Goal: Navigation & Orientation: Find specific page/section

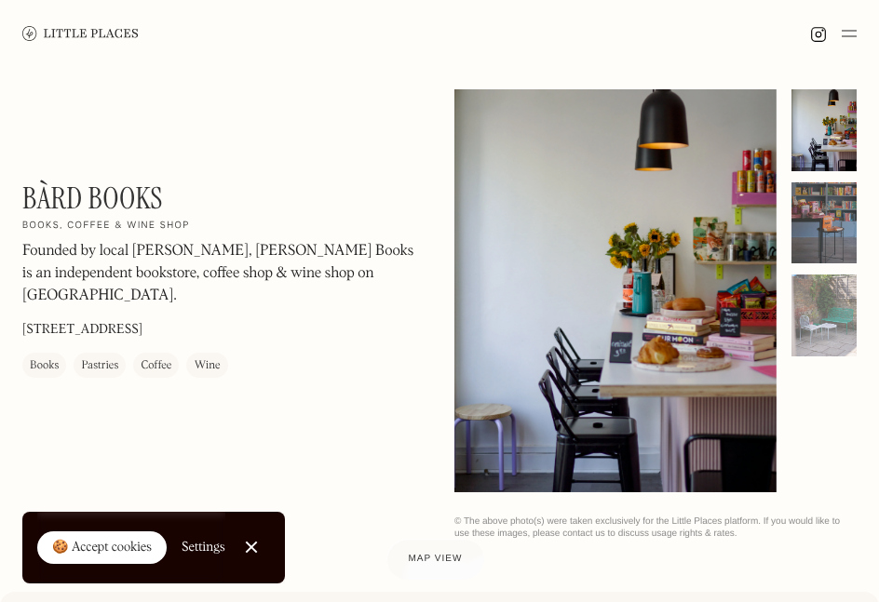
click at [828, 214] on div at bounding box center [823, 223] width 65 height 82
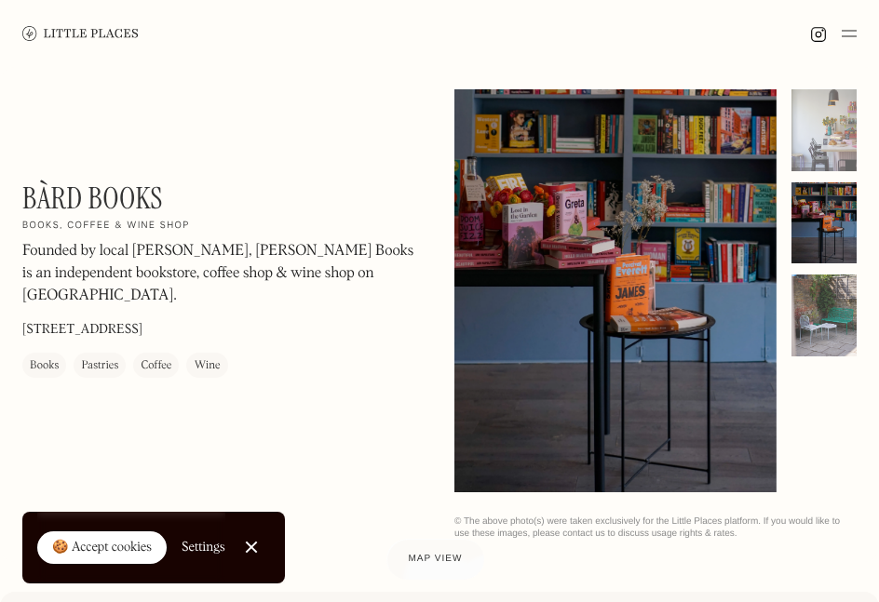
click at [832, 296] on div at bounding box center [823, 316] width 65 height 82
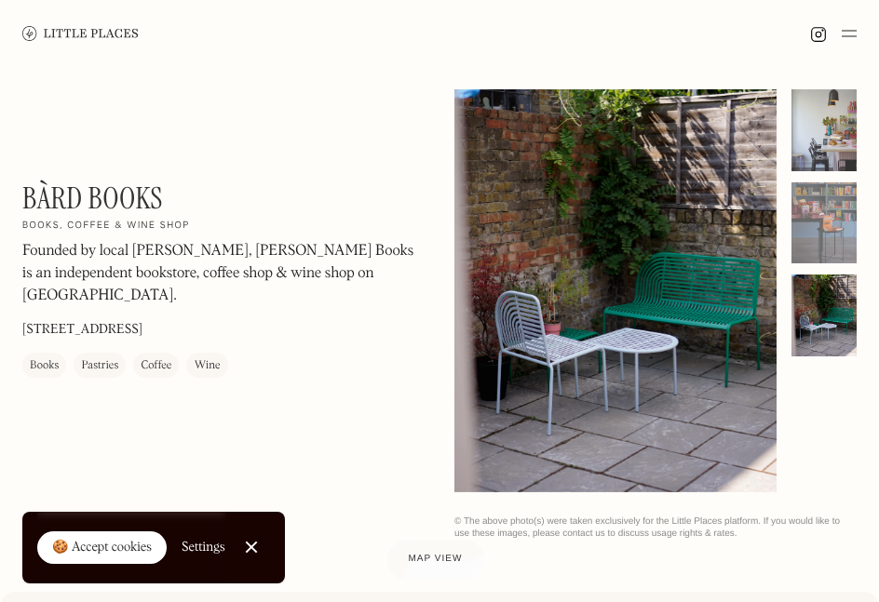
click at [828, 136] on div at bounding box center [823, 130] width 65 height 82
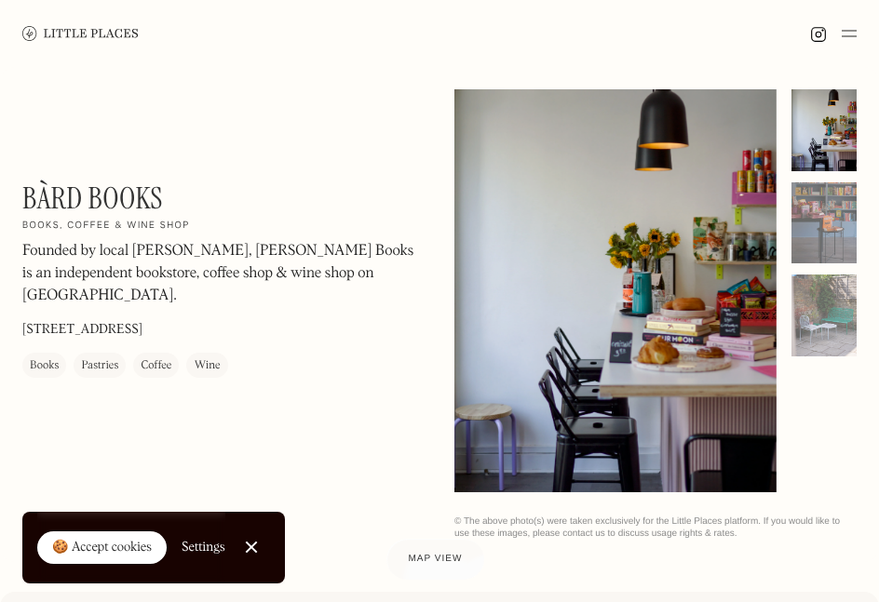
click at [847, 39] on img at bounding box center [848, 33] width 15 height 22
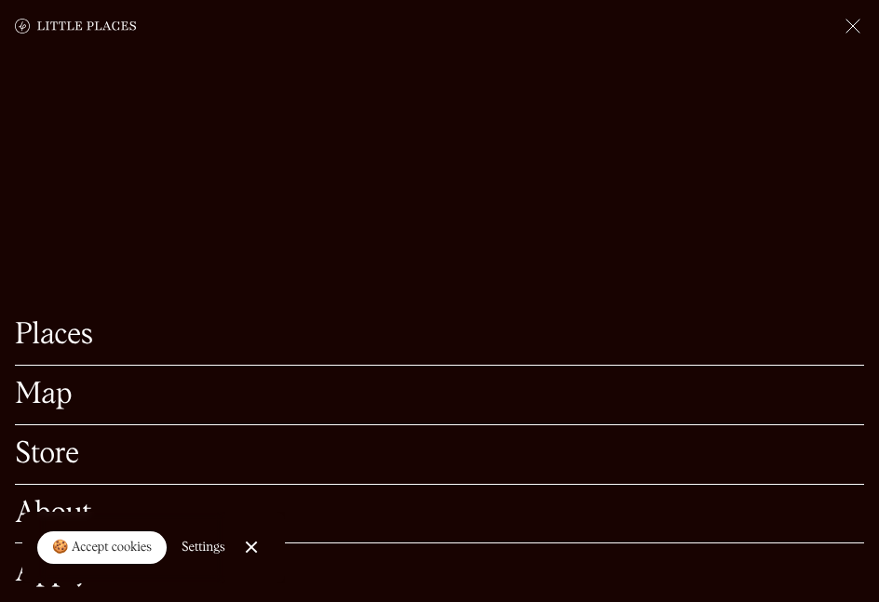
scroll to position [242, 0]
click at [255, 544] on link "Close Cookie Popup" at bounding box center [251, 547] width 37 height 37
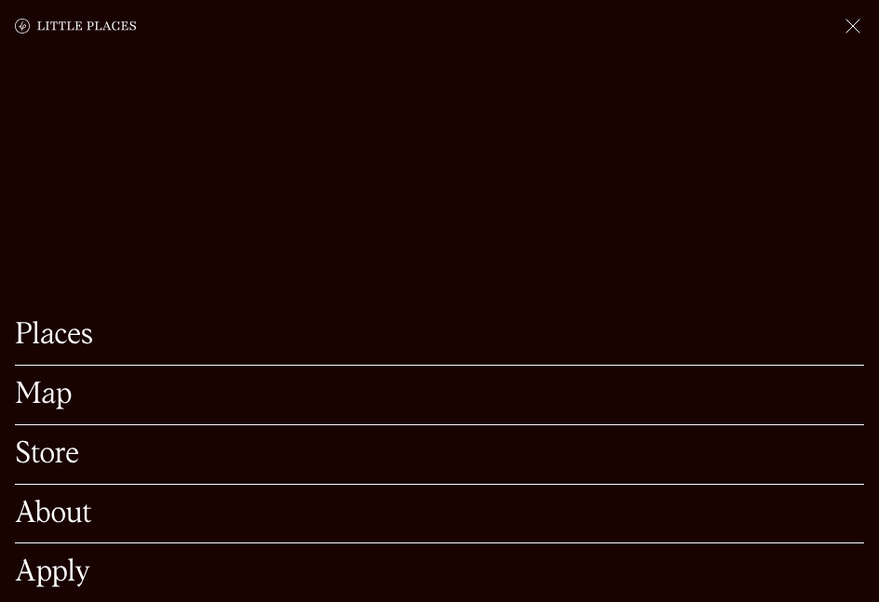
click at [74, 517] on link "About" at bounding box center [439, 514] width 849 height 29
